Goal: Task Accomplishment & Management: Use online tool/utility

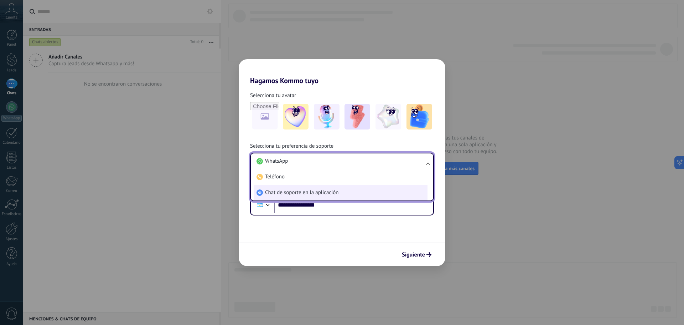
click at [351, 191] on li "Chat de soporte en la aplicación" at bounding box center [341, 193] width 174 height 16
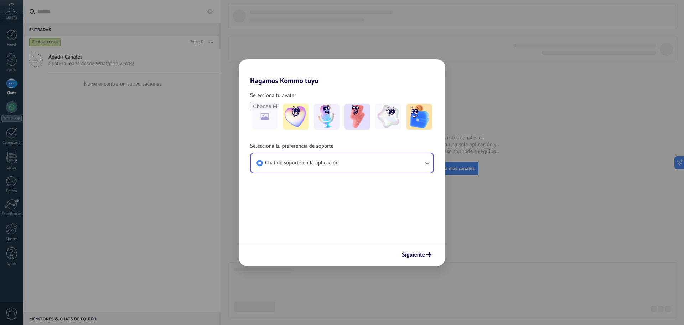
drag, startPoint x: 427, startPoint y: 258, endPoint x: 270, endPoint y: 93, distance: 227.7
click at [276, 112] on form "Selecciona tu avatar Selecciona tu preferencia de soporte Chat de soporte en la…" at bounding box center [342, 175] width 207 height 181
click at [269, 119] on input "file" at bounding box center [265, 117] width 28 height 28
type input "**********"
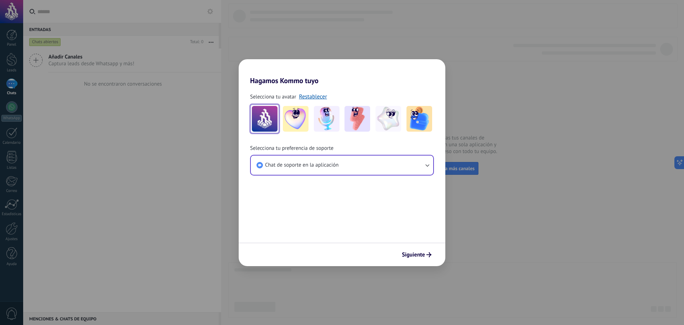
click at [268, 110] on img at bounding box center [265, 119] width 26 height 26
click at [274, 123] on img at bounding box center [265, 119] width 26 height 26
click at [308, 97] on link "Restablecer" at bounding box center [313, 96] width 28 height 7
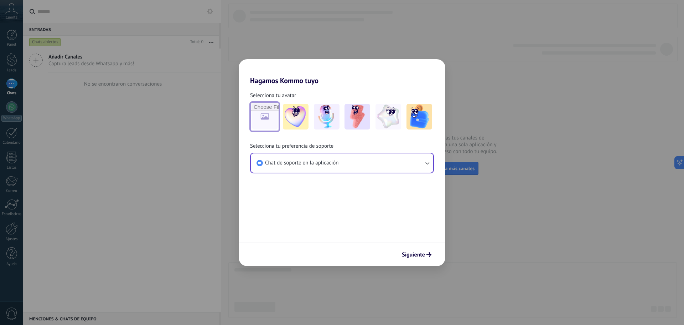
click at [276, 112] on input "file" at bounding box center [265, 117] width 28 height 28
type input "**********"
click at [151, 85] on div "Hagamos Kommo tuyo Selecciona tu avatar Selecciona tu preferencia de soporte Ch…" at bounding box center [342, 162] width 684 height 325
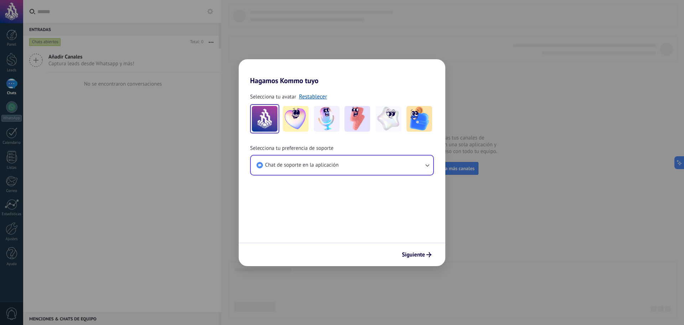
drag, startPoint x: 267, startPoint y: 114, endPoint x: 277, endPoint y: 112, distance: 9.9
click at [268, 114] on img at bounding box center [265, 119] width 26 height 26
click at [308, 97] on link "Restablecer" at bounding box center [313, 96] width 28 height 7
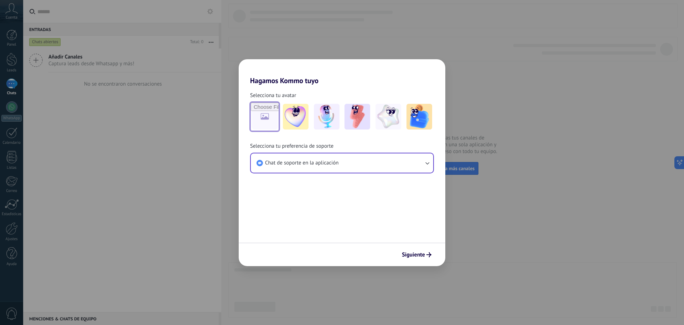
click at [261, 117] on input "file" at bounding box center [265, 117] width 28 height 28
type input "**********"
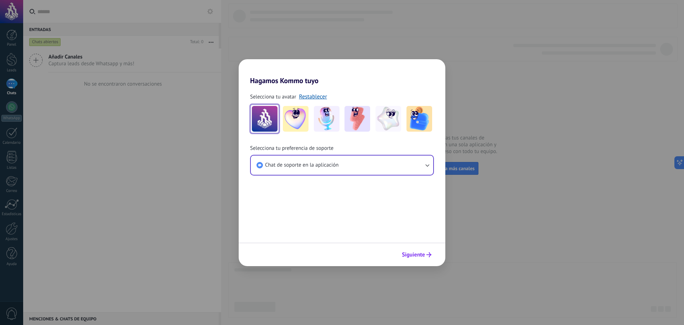
click at [413, 256] on span "Siguiente" at bounding box center [413, 254] width 23 height 5
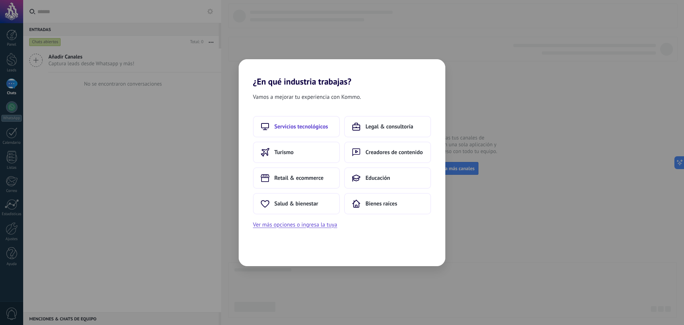
click at [322, 133] on button "Servicios tecnológicos" at bounding box center [296, 126] width 87 height 21
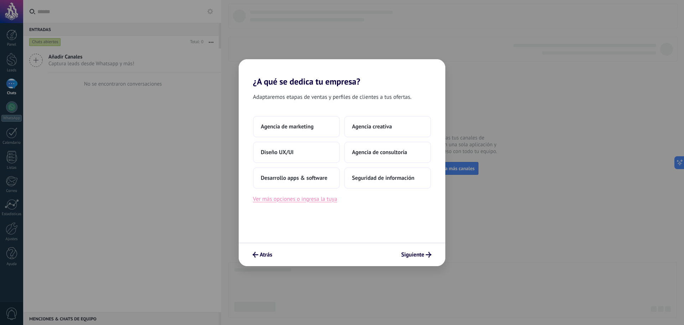
click at [331, 200] on button "Ver más opciones o ingresa la tuya" at bounding box center [295, 198] width 84 height 9
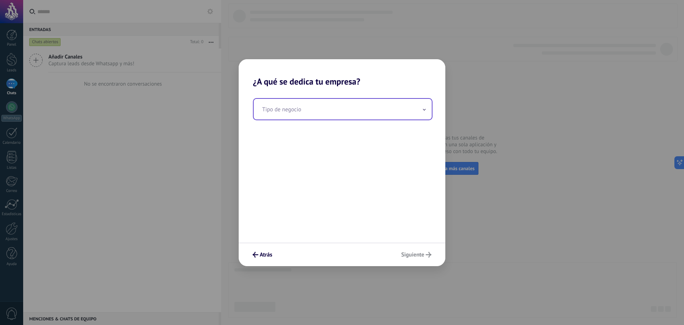
click at [305, 113] on input "text" at bounding box center [343, 109] width 178 height 21
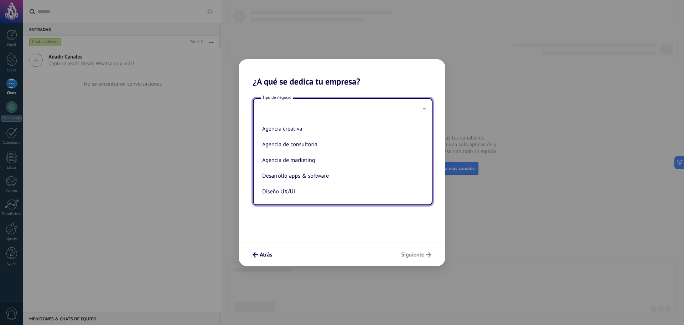
click at [360, 215] on div "Tipo de negocio Agencia creativa Agencia de consultoría Agencia de marketing De…" at bounding box center [342, 165] width 207 height 156
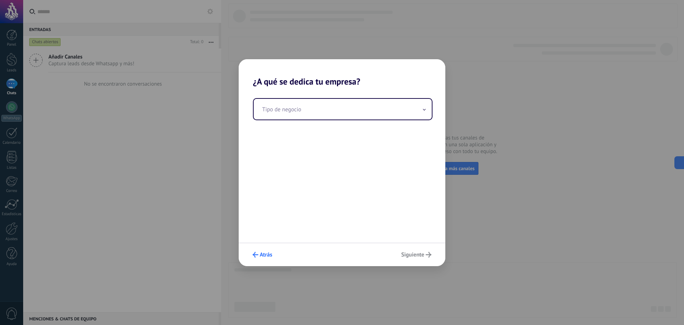
click at [269, 252] on span "Atrás" at bounding box center [266, 254] width 12 height 5
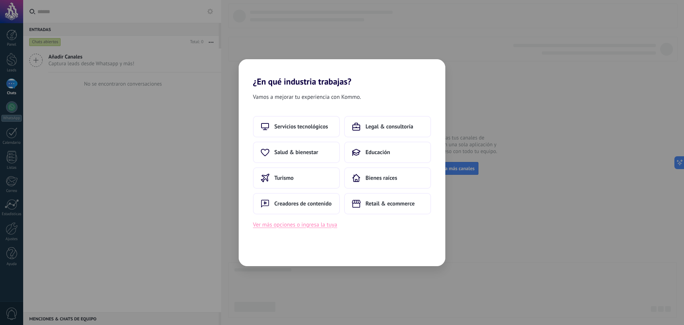
click at [286, 225] on button "Ver más opciones o ingresa la tuya" at bounding box center [295, 224] width 84 height 9
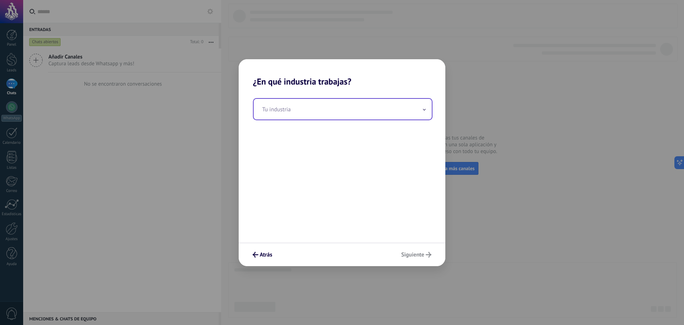
click at [314, 109] on input "text" at bounding box center [343, 109] width 178 height 21
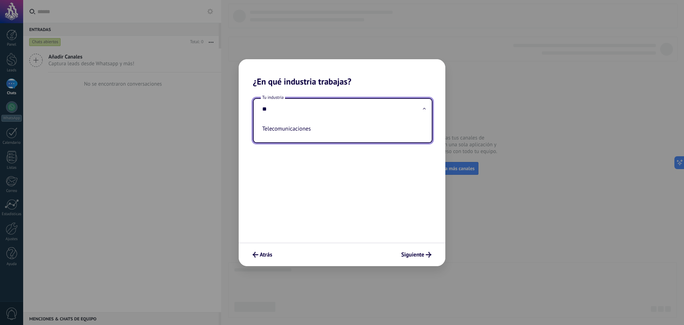
type input "*"
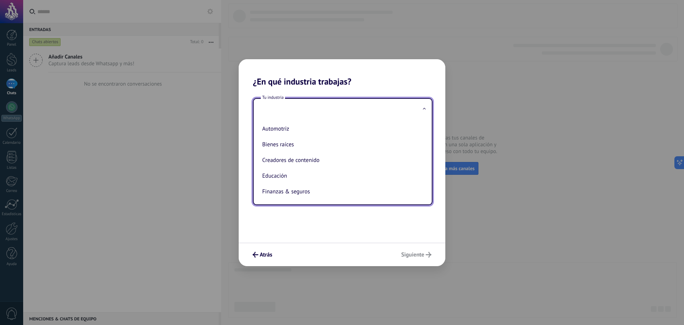
click at [270, 109] on input "text" at bounding box center [343, 109] width 178 height 21
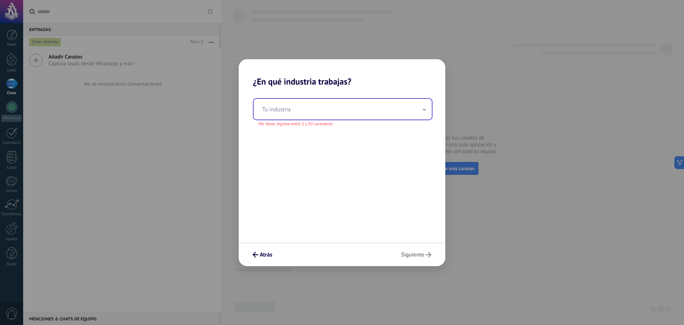
click at [309, 112] on input "text" at bounding box center [343, 109] width 178 height 21
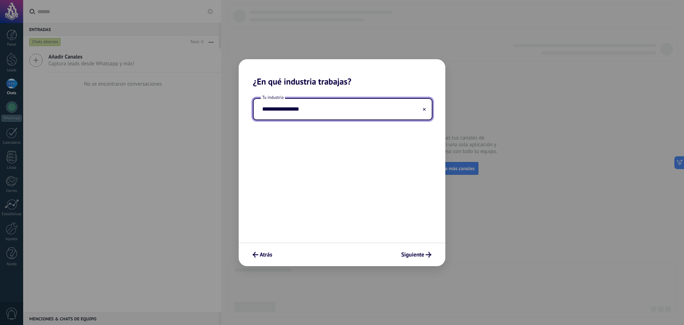
type input "**********"
click at [419, 247] on div "Atrás Siguiente" at bounding box center [342, 254] width 207 height 24
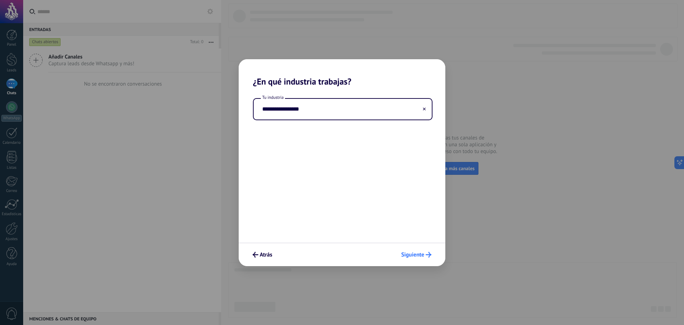
click at [417, 252] on span "Siguiente" at bounding box center [412, 254] width 23 height 5
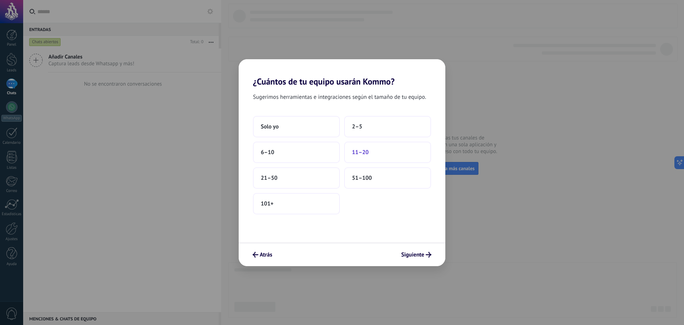
click at [359, 159] on button "11–20" at bounding box center [387, 151] width 87 height 21
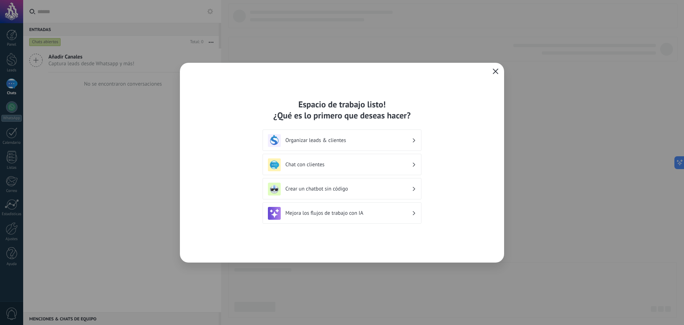
click at [367, 213] on h3 "Mejora los flujos de trabajo con IA" at bounding box center [348, 213] width 127 height 7
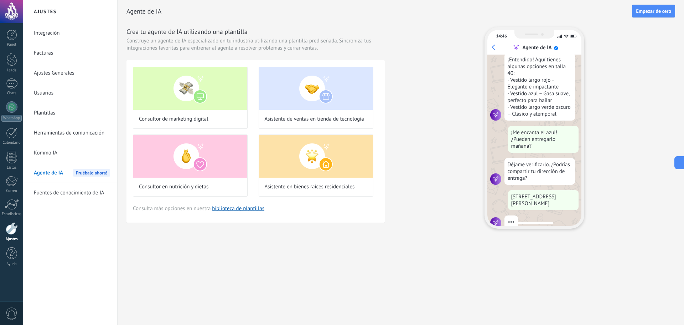
scroll to position [129, 0]
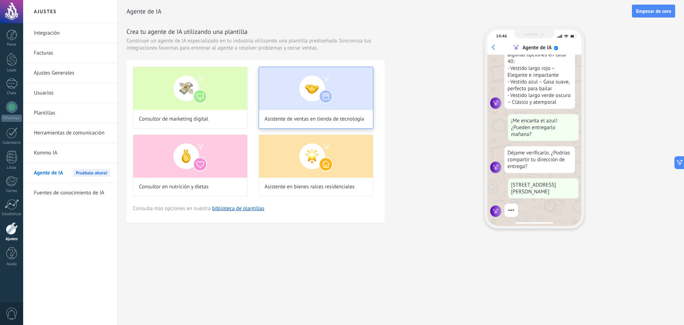
click at [310, 107] on img at bounding box center [316, 88] width 114 height 43
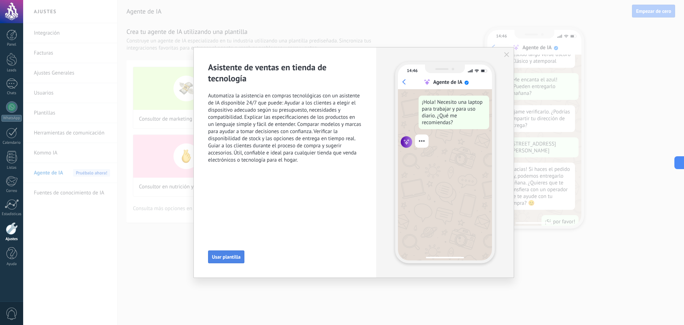
scroll to position [182, 0]
click at [233, 259] on span "Usar plantilla" at bounding box center [226, 256] width 29 height 5
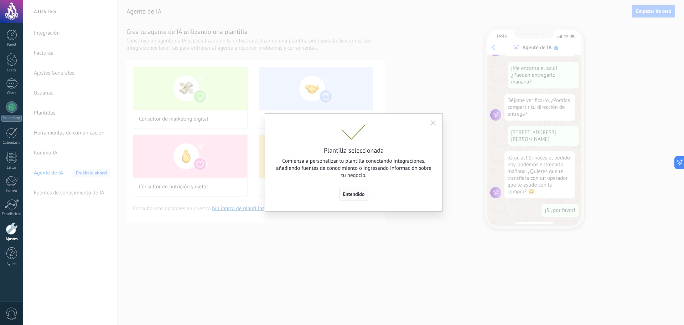
scroll to position [0, 0]
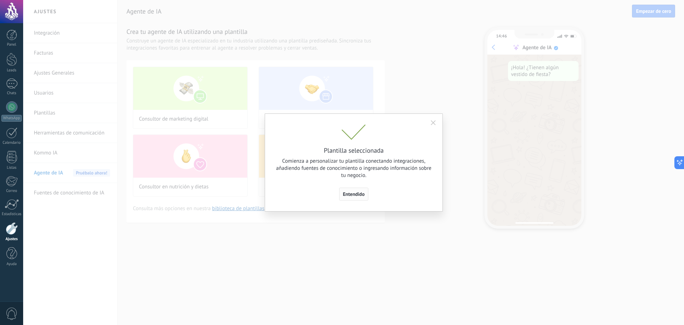
click at [359, 194] on span "Entendido" at bounding box center [354, 193] width 22 height 5
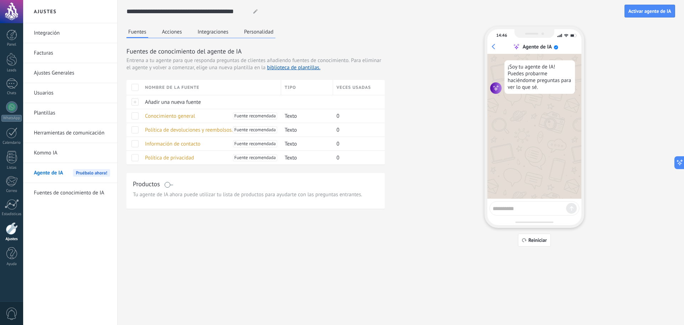
click at [515, 210] on textarea at bounding box center [529, 207] width 73 height 9
type textarea "**********"
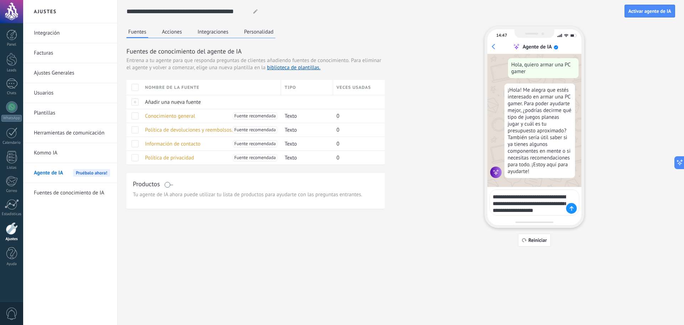
scroll to position [48, 0]
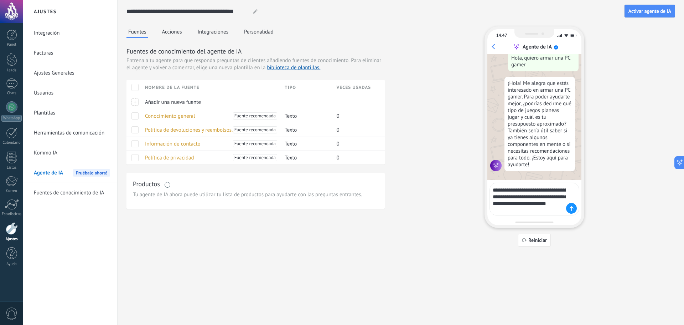
type textarea "**********"
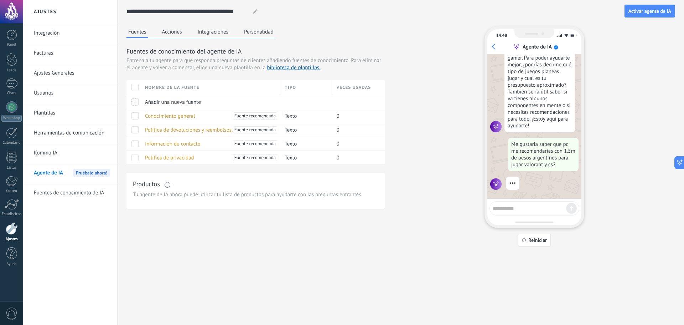
scroll to position [68, 0]
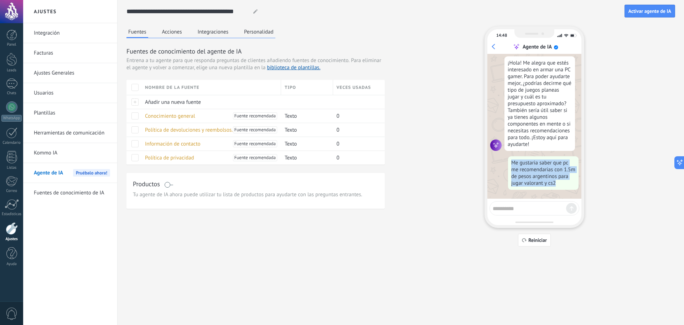
drag, startPoint x: 558, startPoint y: 181, endPoint x: 505, endPoint y: 155, distance: 59.5
click at [505, 155] on div "¡Soy tu agente de IA! Puedes probarme haciéndome preguntas para ver lo que sé. …" at bounding box center [535, 126] width 94 height 145
copy div "Me gustaria saber que pc me recomendarias con 1.5m de pesos argentinos para jug…"
drag, startPoint x: 529, startPoint y: 201, endPoint x: 529, endPoint y: 205, distance: 3.9
click at [529, 201] on div at bounding box center [535, 208] width 90 height 14
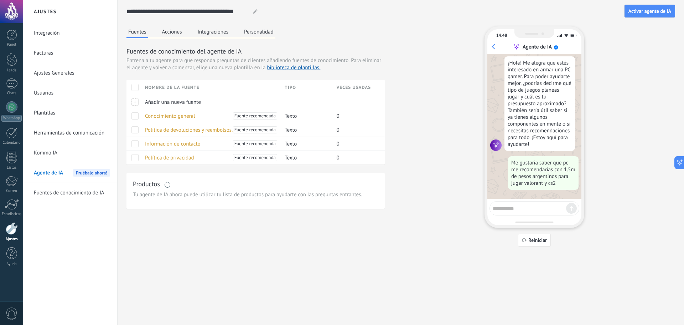
click at [529, 205] on textarea at bounding box center [529, 207] width 73 height 9
paste textarea "**********"
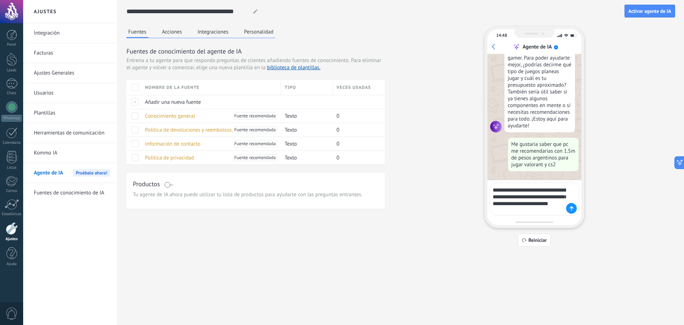
type textarea "**********"
click at [574, 208] on div at bounding box center [571, 208] width 11 height 11
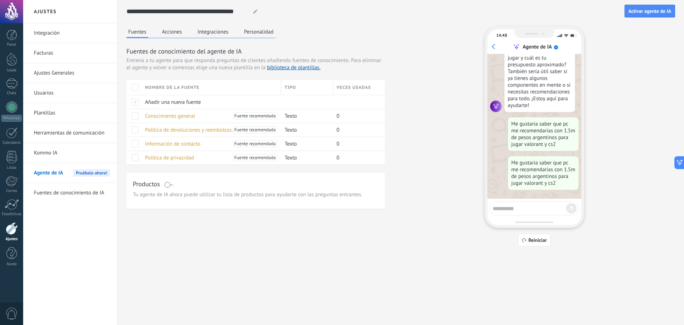
scroll to position [107, 0]
click at [534, 215] on div at bounding box center [535, 208] width 90 height 14
click at [534, 211] on textarea at bounding box center [529, 207] width 73 height 9
paste textarea "**********"
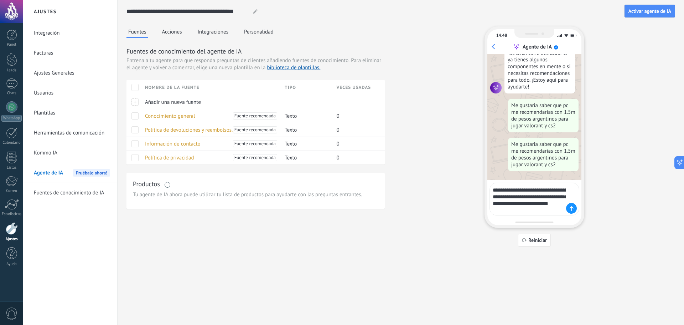
drag, startPoint x: 538, startPoint y: 197, endPoint x: 533, endPoint y: 205, distance: 9.4
click at [533, 205] on textarea "**********" at bounding box center [529, 198] width 73 height 29
type textarea "**********"
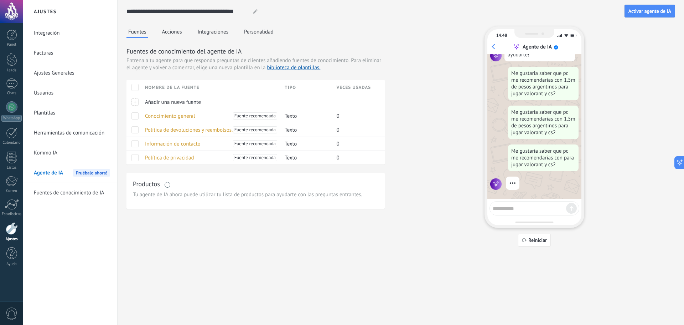
scroll to position [139, 0]
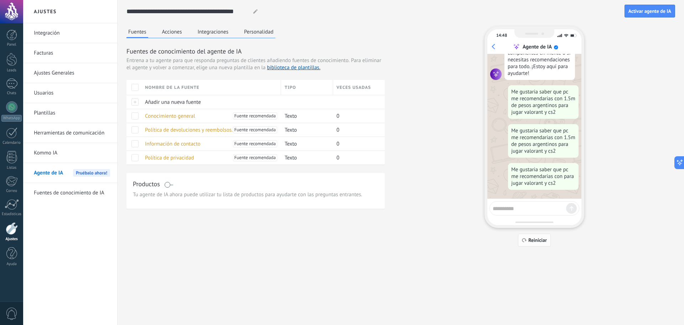
click at [534, 237] on button "Reiniciar" at bounding box center [534, 239] width 33 height 13
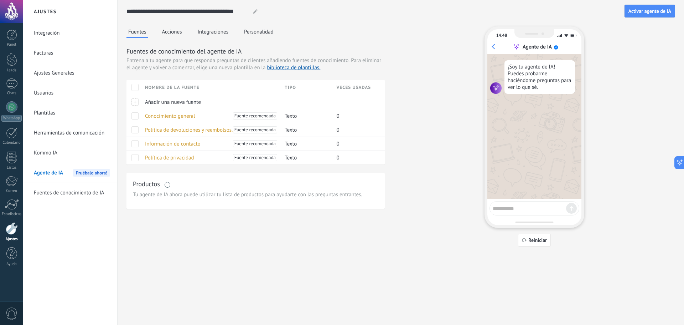
click at [523, 210] on textarea at bounding box center [529, 207] width 73 height 9
paste textarea "**********"
type textarea "**********"
click at [573, 209] on icon at bounding box center [572, 208] width 4 height 5
click at [548, 209] on textarea at bounding box center [529, 207] width 73 height 9
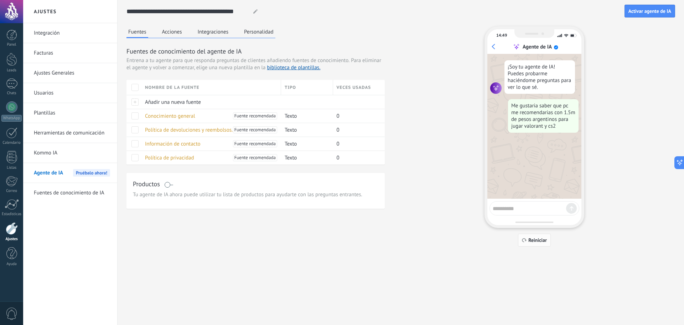
click at [534, 242] on span "Reiniciar" at bounding box center [538, 239] width 19 height 5
click at [529, 209] on textarea at bounding box center [529, 207] width 73 height 9
paste textarea "**********"
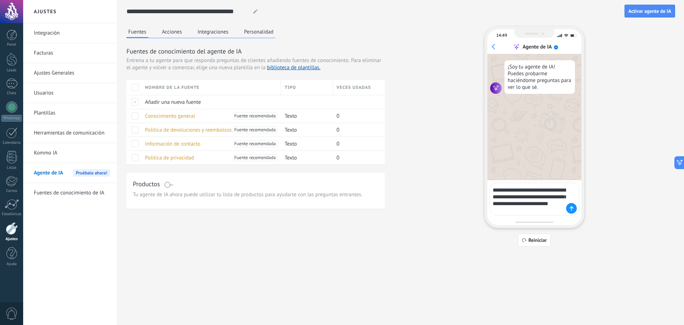
drag, startPoint x: 536, startPoint y: 196, endPoint x: 532, endPoint y: 197, distance: 5.0
click at [532, 197] on textarea "**********" at bounding box center [529, 198] width 73 height 29
drag, startPoint x: 526, startPoint y: 197, endPoint x: 530, endPoint y: 203, distance: 7.7
click at [530, 203] on textarea "**********" at bounding box center [529, 198] width 73 height 29
type textarea "**********"
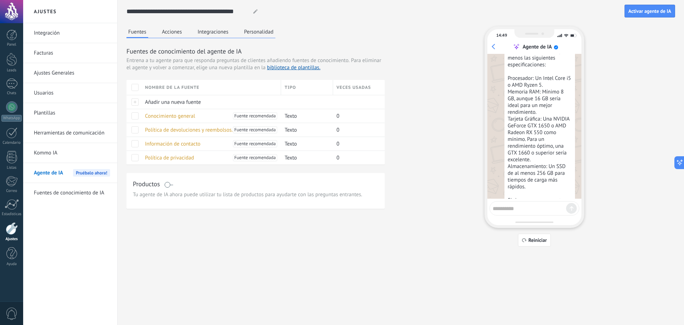
scroll to position [136, 0]
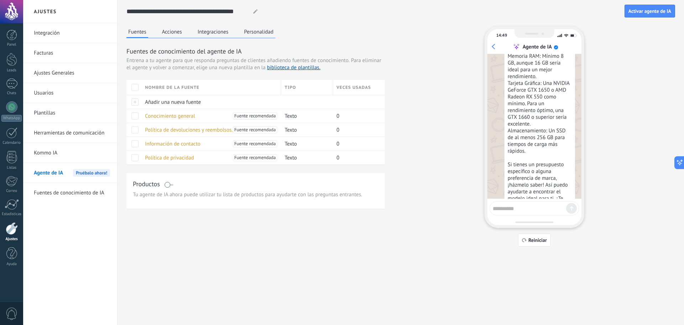
click at [168, 186] on span at bounding box center [168, 185] width 9 height 6
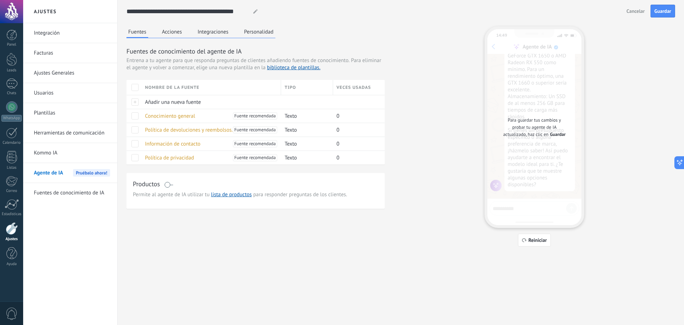
scroll to position [171, 0]
click at [168, 186] on span at bounding box center [168, 185] width 9 height 6
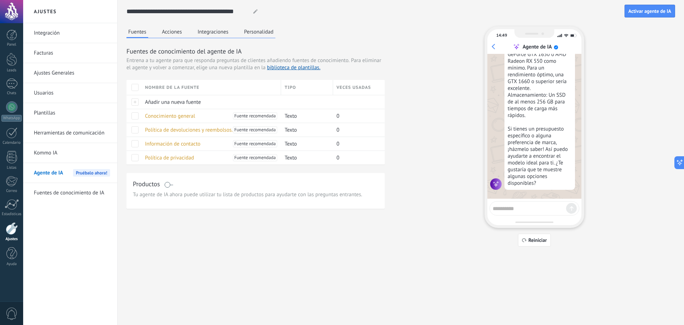
click at [176, 34] on button "Acciones" at bounding box center [172, 31] width 24 height 11
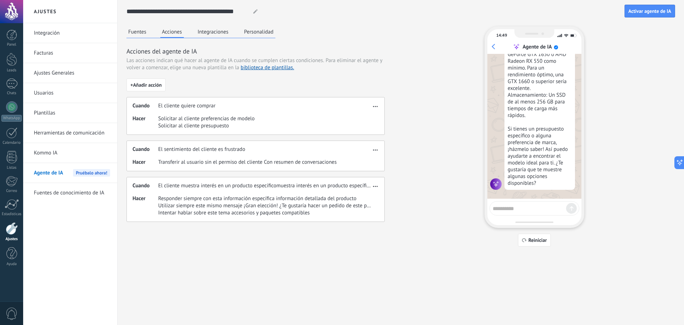
click at [194, 35] on div "Fuentes Acciones Integraciones Personalidad" at bounding box center [201, 32] width 149 height 12
click at [197, 35] on button "Integraciones" at bounding box center [213, 31] width 35 height 11
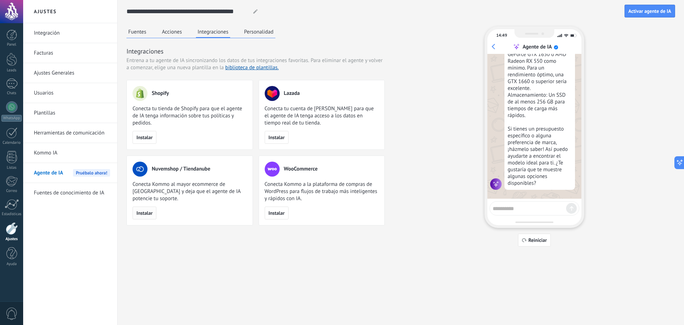
click at [151, 212] on span "Instalar" at bounding box center [145, 212] width 16 height 5
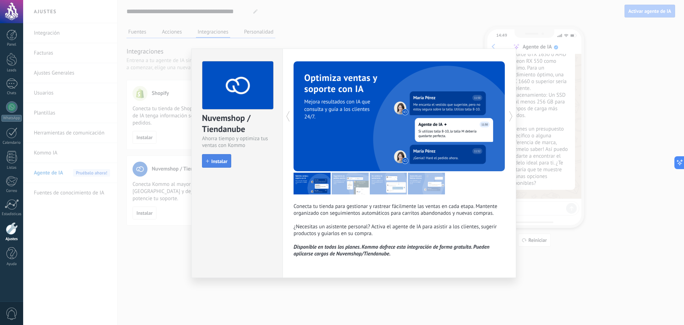
click at [216, 157] on button "Instalar" at bounding box center [216, 161] width 29 height 14
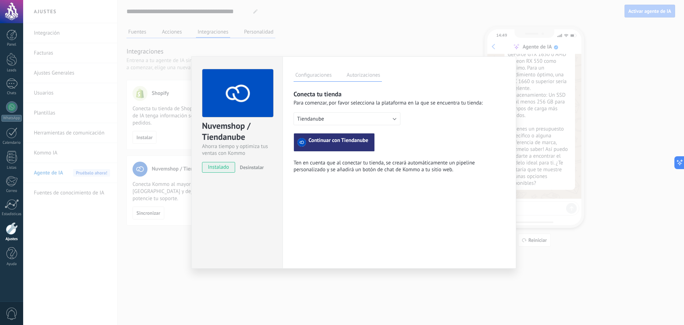
click at [315, 138] on span "Continuar con Tiendanube" at bounding box center [339, 142] width 60 height 9
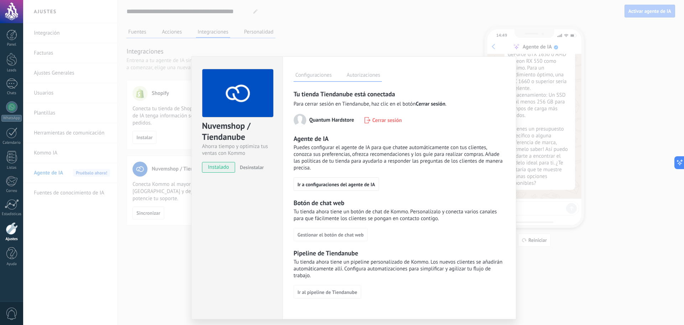
click at [365, 72] on label "Autorizaciones" at bounding box center [363, 76] width 37 height 10
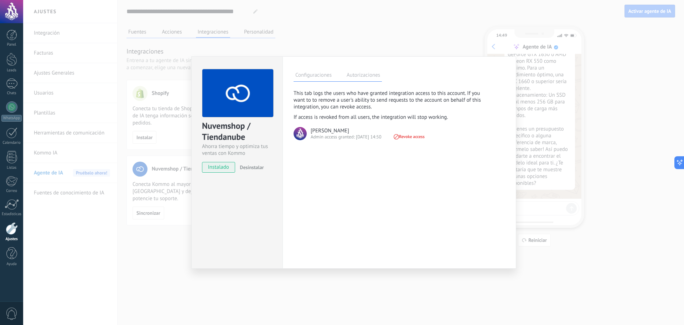
click at [316, 53] on div "Nuvemshop / Tiendanube Ahorra tiempo y optimiza tus ventas con Kommo instalado …" at bounding box center [353, 162] width 661 height 325
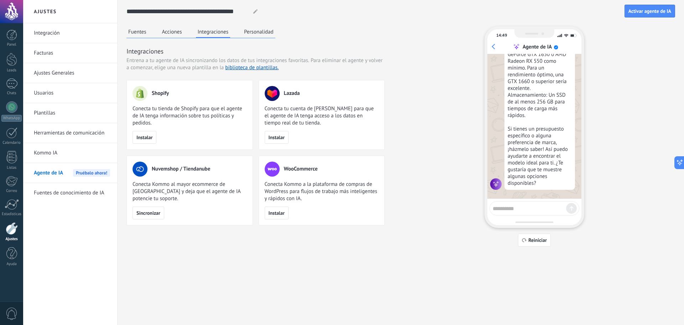
click at [15, 12] on div at bounding box center [11, 11] width 23 height 23
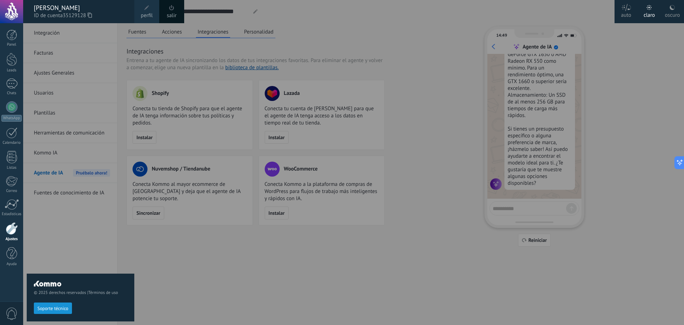
click at [146, 10] on span at bounding box center [147, 8] width 8 height 8
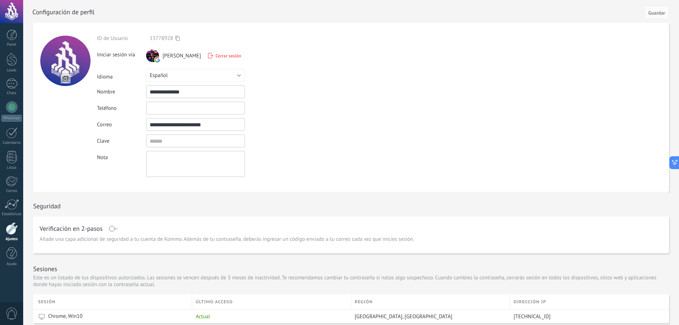
drag, startPoint x: 187, startPoint y: 91, endPoint x: 149, endPoint y: 88, distance: 38.9
click at [149, 88] on input "**********" at bounding box center [195, 91] width 99 height 13
click at [12, 11] on div at bounding box center [11, 11] width 23 height 23
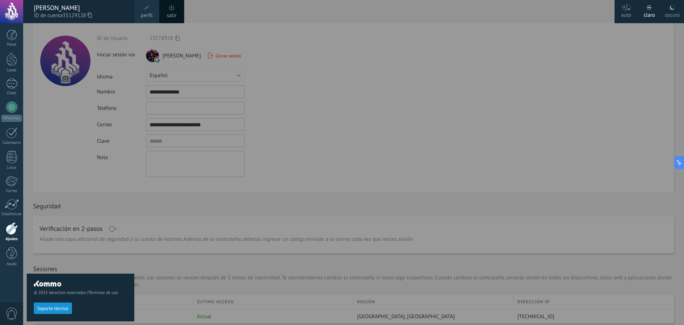
click at [12, 11] on div at bounding box center [11, 11] width 23 height 23
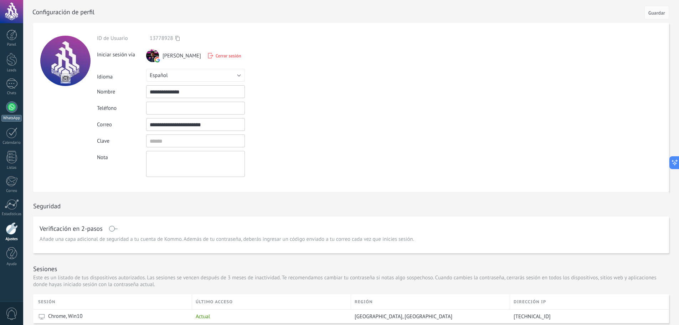
click at [18, 117] on div "WhatsApp" at bounding box center [11, 118] width 20 height 7
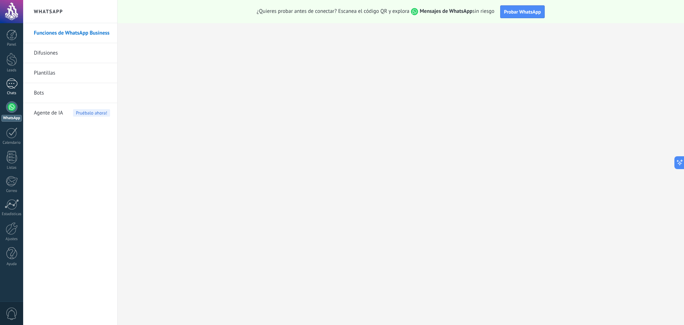
click at [18, 87] on link "Chats" at bounding box center [11, 86] width 23 height 17
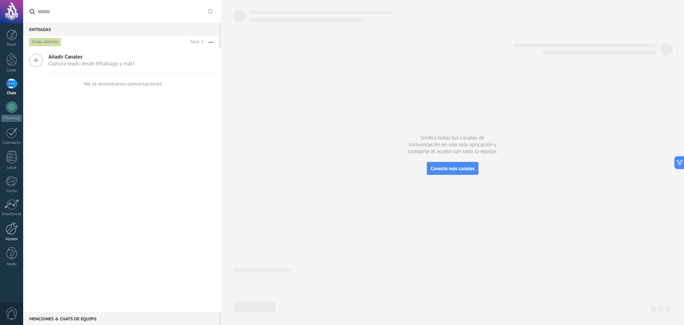
click at [9, 231] on div at bounding box center [12, 228] width 12 height 12
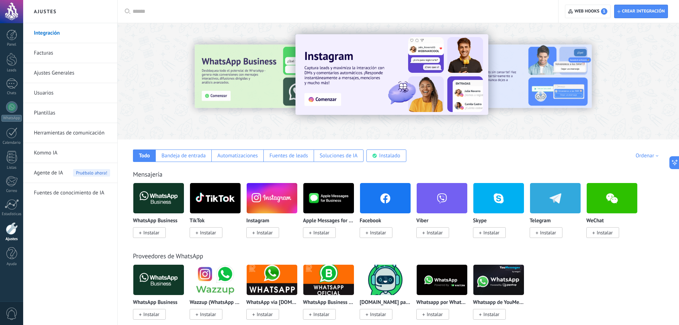
click at [64, 119] on link "Plantillas" at bounding box center [72, 113] width 76 height 20
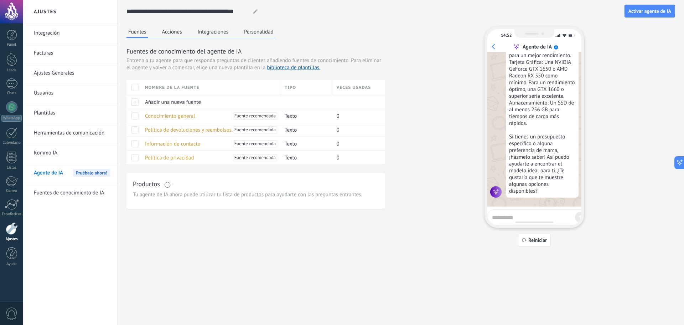
scroll to position [162, 0]
click at [206, 29] on button "Integraciones" at bounding box center [213, 31] width 35 height 11
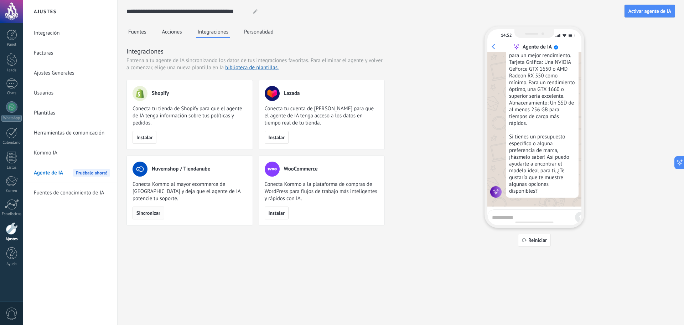
click at [154, 207] on button "Sincronizar" at bounding box center [149, 212] width 32 height 13
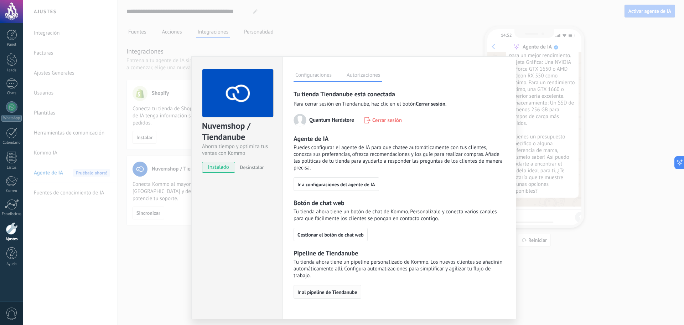
click at [327, 297] on button "Ir al pipeline de Tiendanube" at bounding box center [328, 292] width 68 height 14
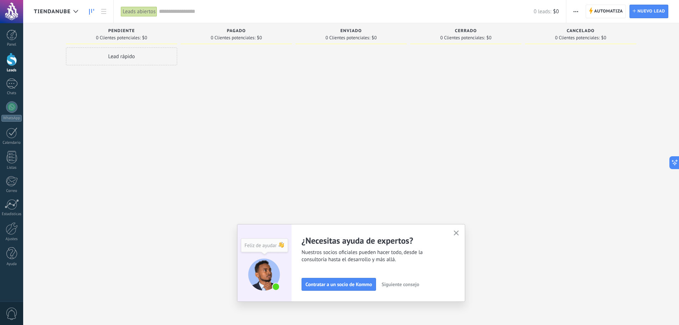
click at [458, 236] on span "button" at bounding box center [456, 233] width 5 height 6
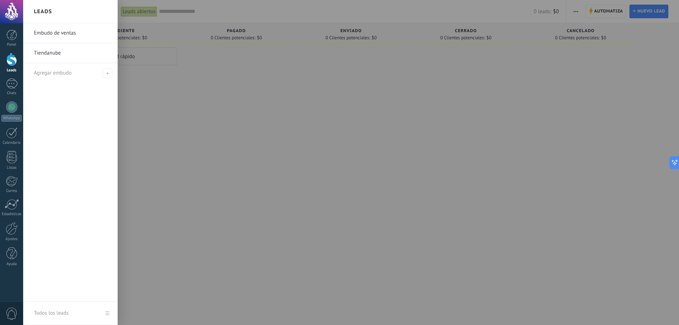
click at [35, 59] on link "Tiendanube" at bounding box center [72, 53] width 77 height 20
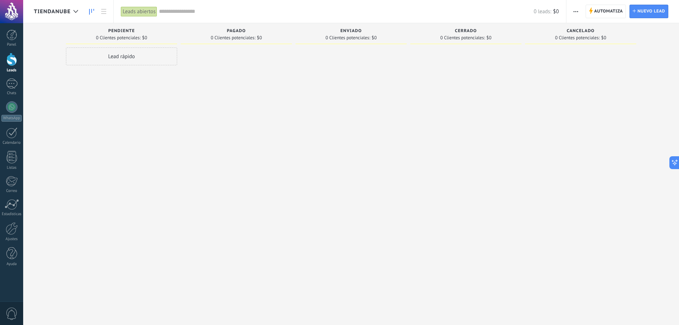
click at [98, 60] on div "Lead rápido" at bounding box center [121, 56] width 111 height 18
click at [104, 153] on span "Cancelar" at bounding box center [107, 152] width 18 height 6
click at [5, 37] on link "Panel" at bounding box center [11, 38] width 23 height 17
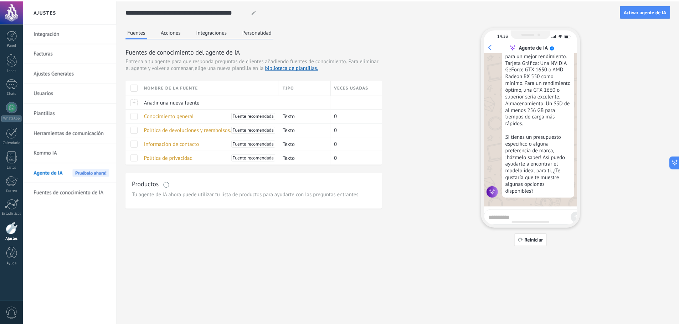
scroll to position [162, 0]
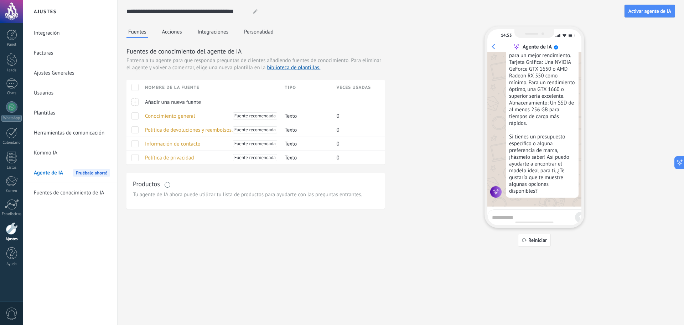
click at [246, 32] on button "Personalidad" at bounding box center [258, 31] width 33 height 11
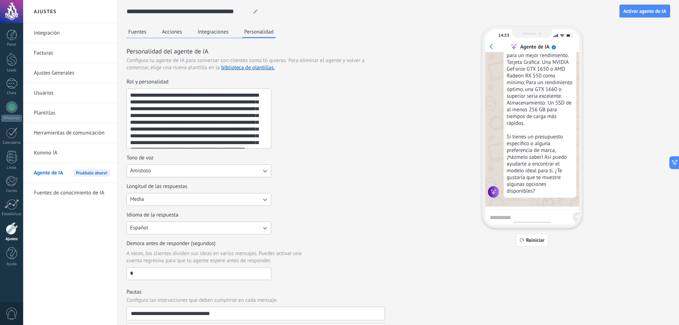
scroll to position [14, 0]
click at [248, 201] on button "Media" at bounding box center [199, 199] width 145 height 13
click at [293, 199] on div "Longitud de las respuestas Media Corta Media Larga" at bounding box center [256, 194] width 258 height 23
click at [246, 232] on button "Español" at bounding box center [199, 227] width 145 height 13
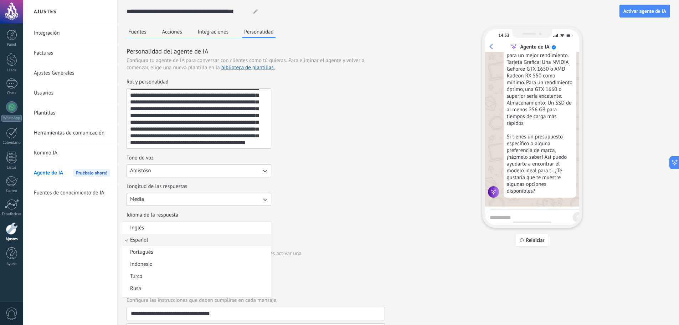
click at [344, 229] on div "Idioma de la respuesta Español Inglés Español Portugués Indonesio Turco Rusa Co…" at bounding box center [256, 222] width 258 height 23
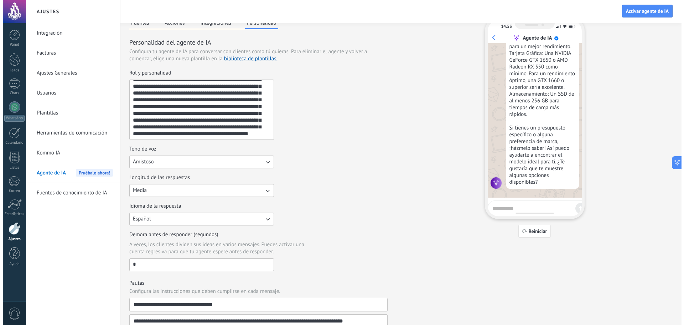
scroll to position [0, 0]
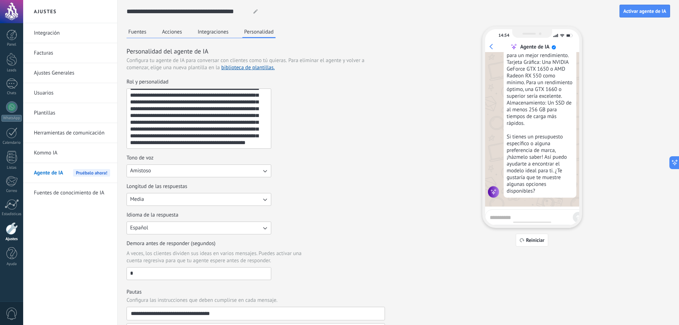
click at [142, 33] on button "Fuentes" at bounding box center [138, 31] width 22 height 11
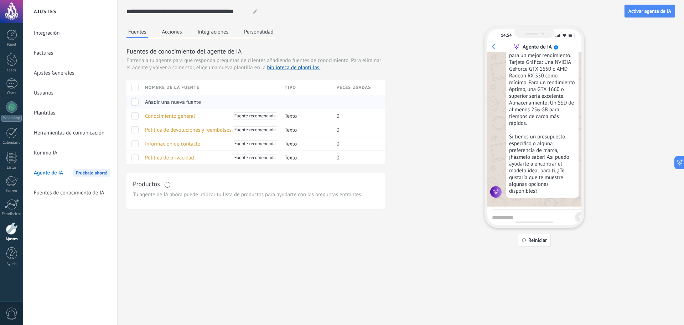
click at [180, 104] on span "Añadir una nueva fuente" at bounding box center [173, 102] width 56 height 7
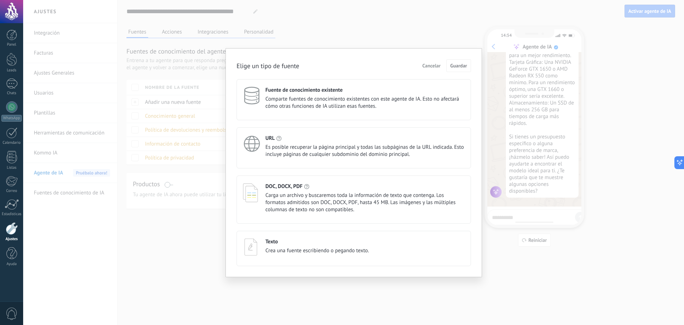
click at [212, 170] on div "Elige un tipo de fuente Cancelar Guardar Fuente de conocimiento existente Compa…" at bounding box center [353, 162] width 661 height 325
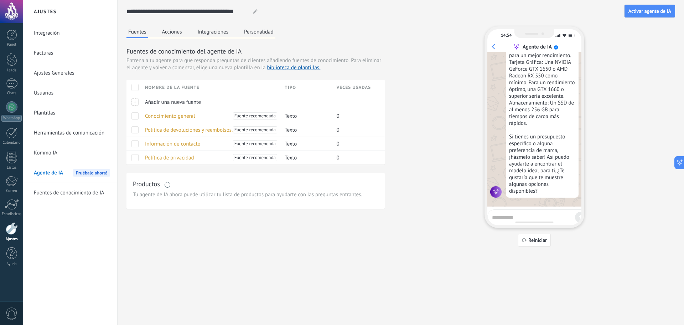
click at [178, 37] on div "Fuentes Acciones Integraciones Personalidad" at bounding box center [201, 32] width 149 height 12
click at [179, 33] on button "Acciones" at bounding box center [172, 31] width 24 height 11
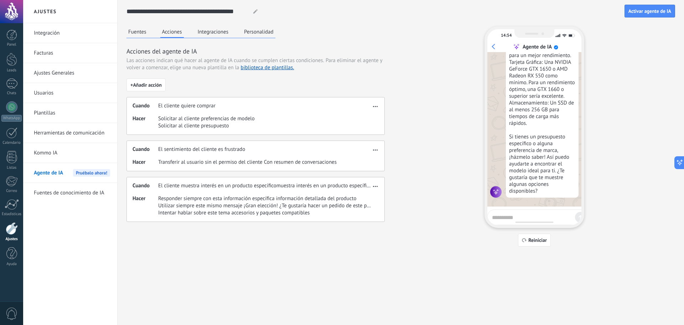
click at [97, 195] on link "Fuentes de conocimiento de IA" at bounding box center [72, 193] width 76 height 20
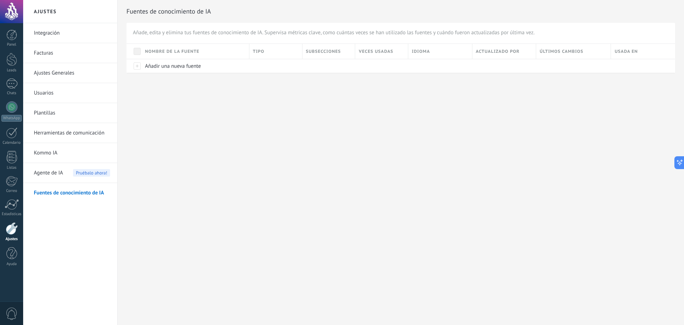
click at [56, 173] on span "Agente de IA" at bounding box center [48, 173] width 29 height 20
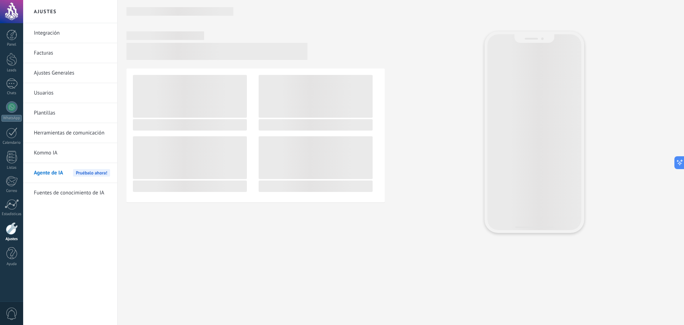
click at [57, 156] on link "Kommo IA" at bounding box center [72, 153] width 76 height 20
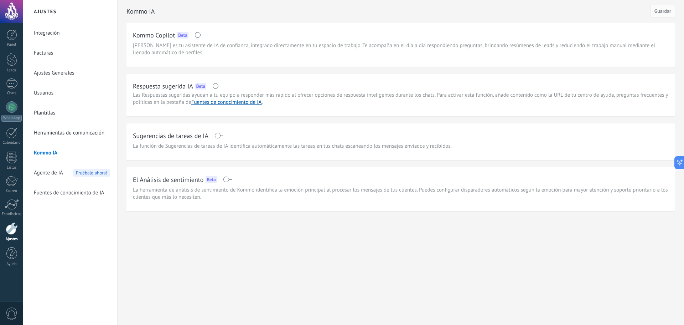
click at [47, 170] on span "Agente de IA" at bounding box center [48, 173] width 29 height 20
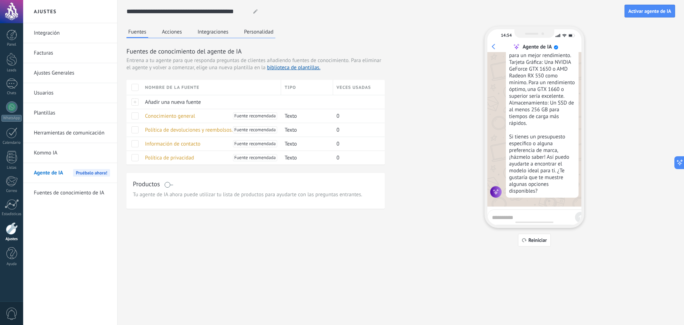
scroll to position [162, 0]
click at [230, 37] on div "Fuentes Acciones Integraciones Personalidad" at bounding box center [201, 32] width 149 height 12
click at [228, 36] on button "Integraciones" at bounding box center [213, 31] width 35 height 11
